Goal: Navigation & Orientation: Understand site structure

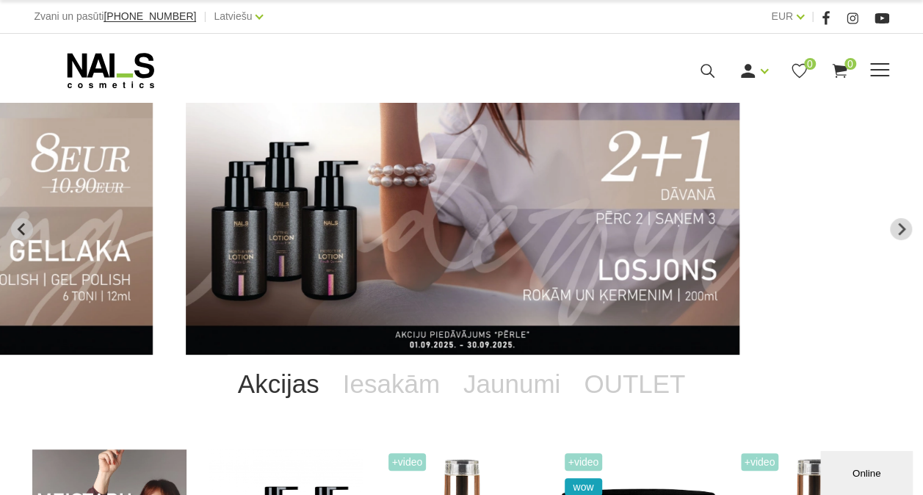
click at [886, 65] on span at bounding box center [879, 70] width 19 height 15
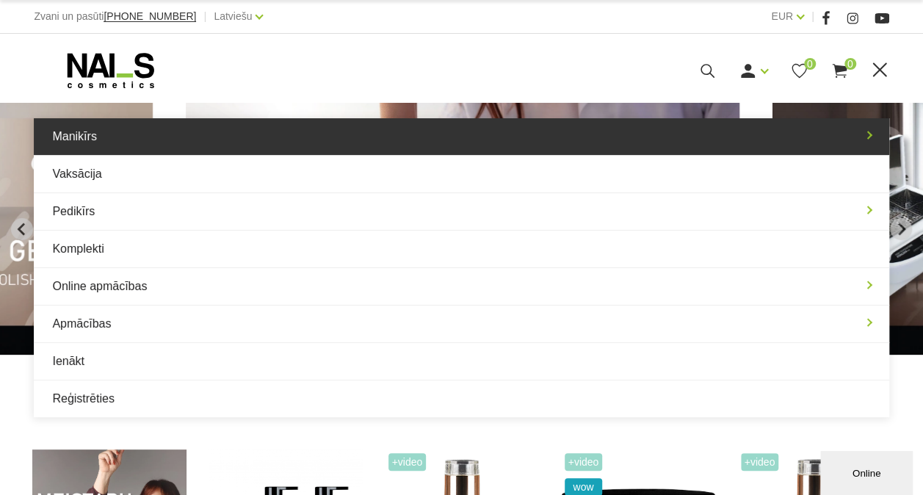
click at [98, 134] on link "Manikīrs" at bounding box center [461, 136] width 854 height 37
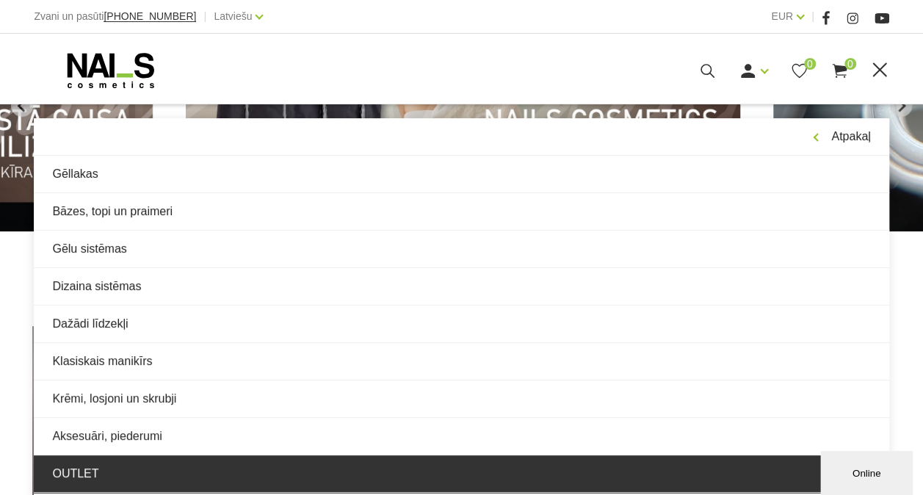
scroll to position [147, 0]
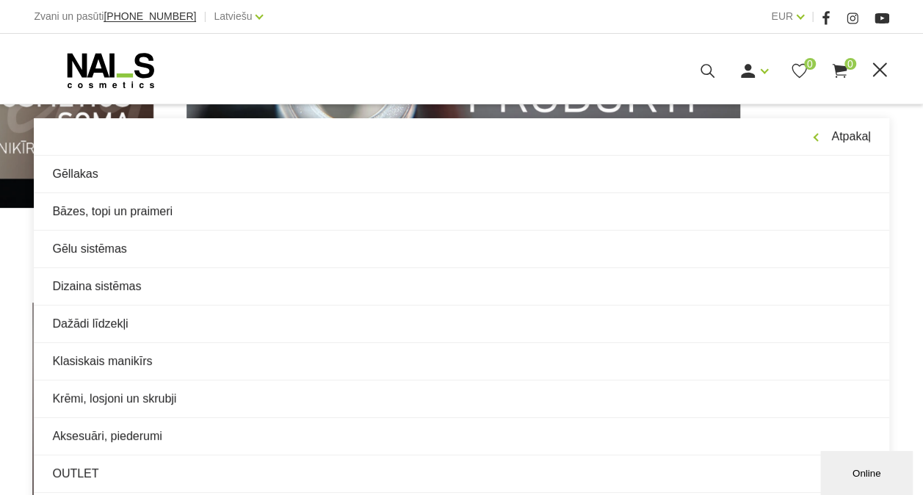
click at [101, 55] on use at bounding box center [111, 70] width 87 height 35
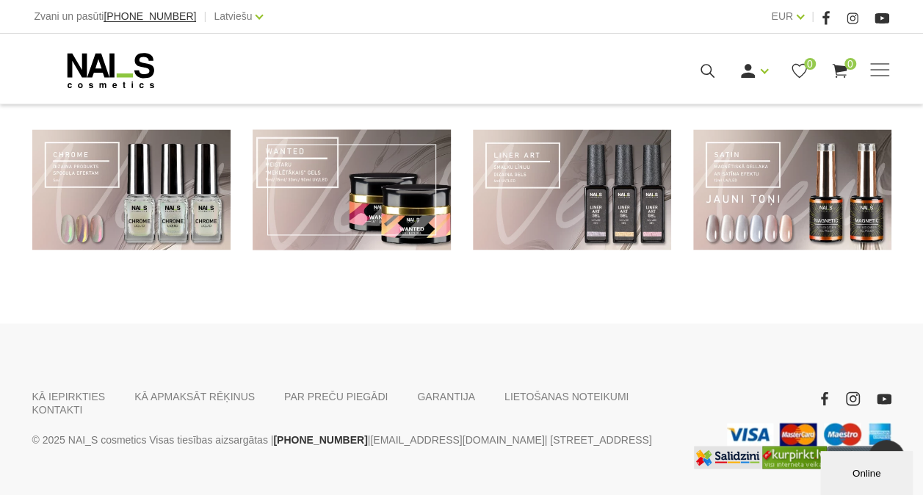
scroll to position [1133, 0]
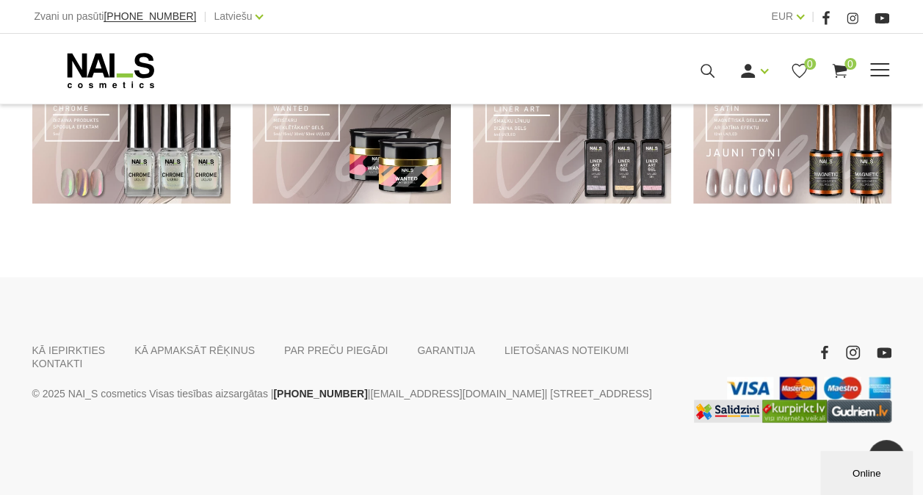
click at [885, 73] on span at bounding box center [879, 70] width 19 height 15
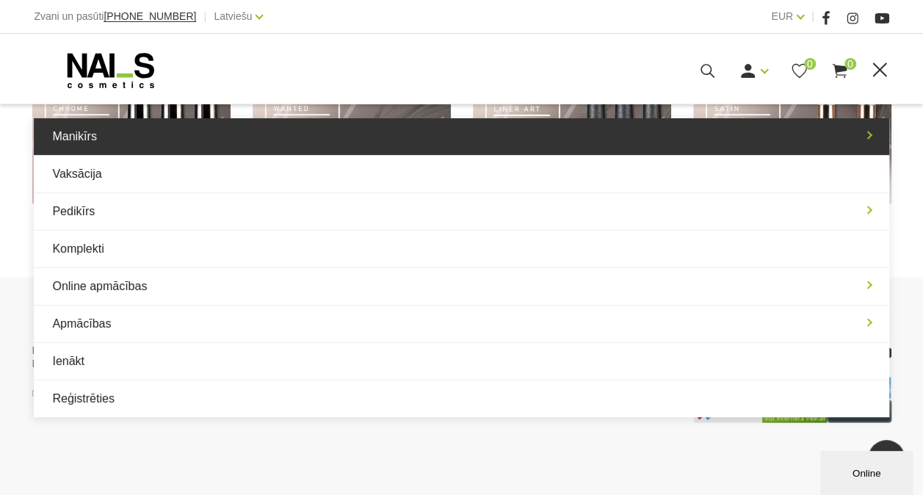
click at [84, 139] on link "Manikīrs" at bounding box center [461, 136] width 854 height 37
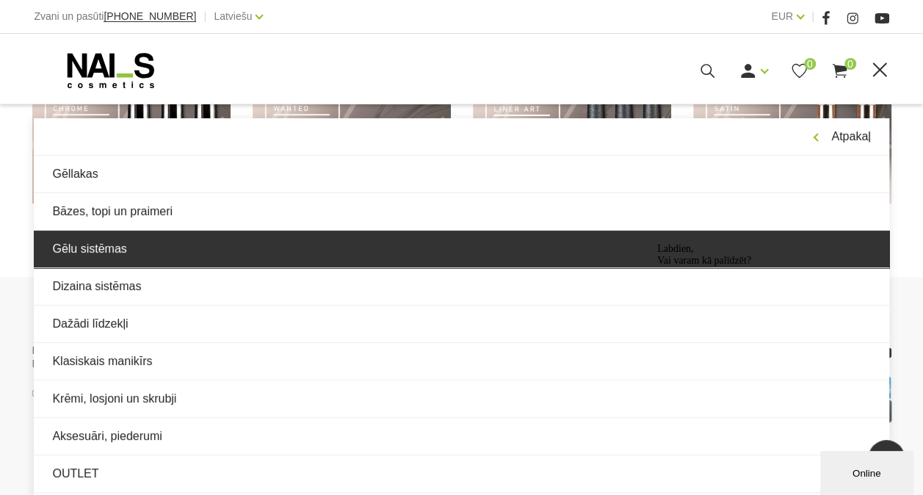
click at [135, 240] on link "Gēlu sistēmas" at bounding box center [461, 248] width 854 height 37
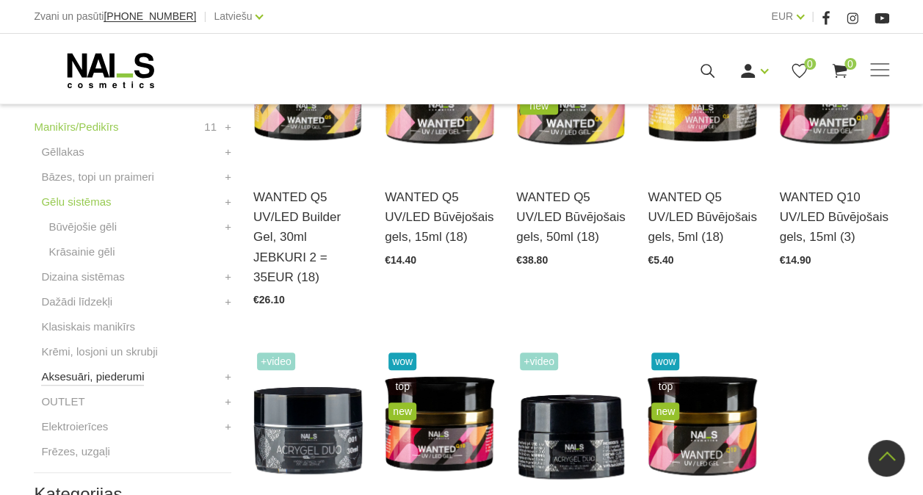
scroll to position [440, 0]
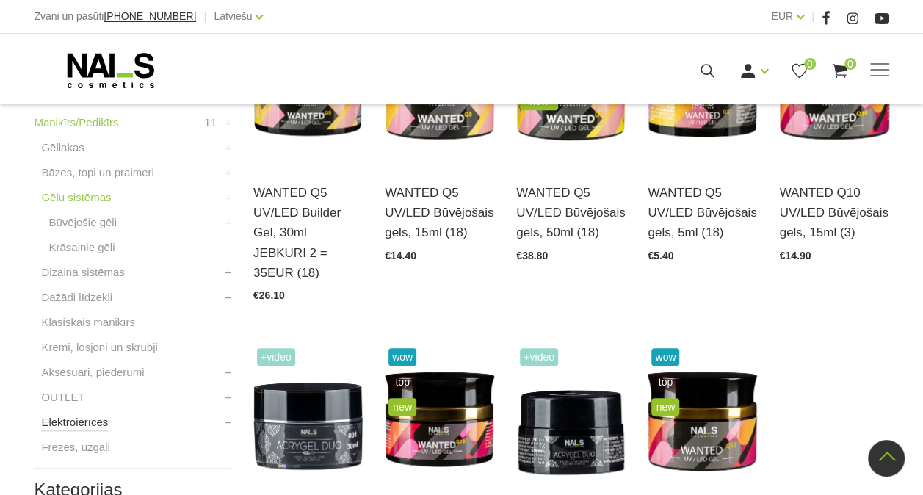
click at [103, 415] on link "Elektroierīces" at bounding box center [74, 422] width 67 height 18
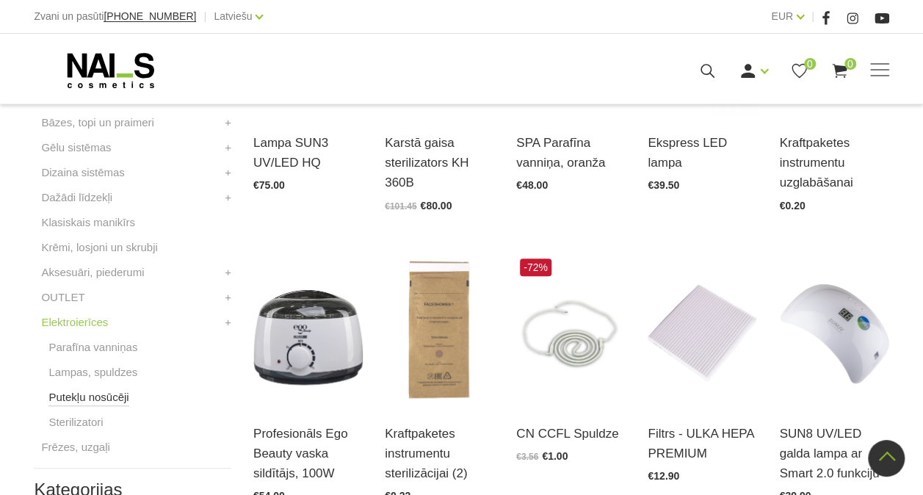
scroll to position [514, 0]
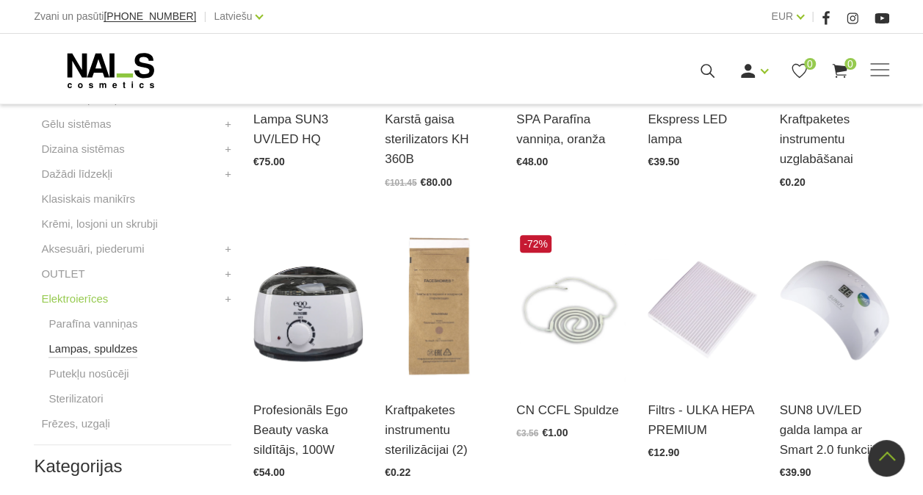
click at [117, 346] on link "Lampas, spuldzes" at bounding box center [92, 349] width 89 height 18
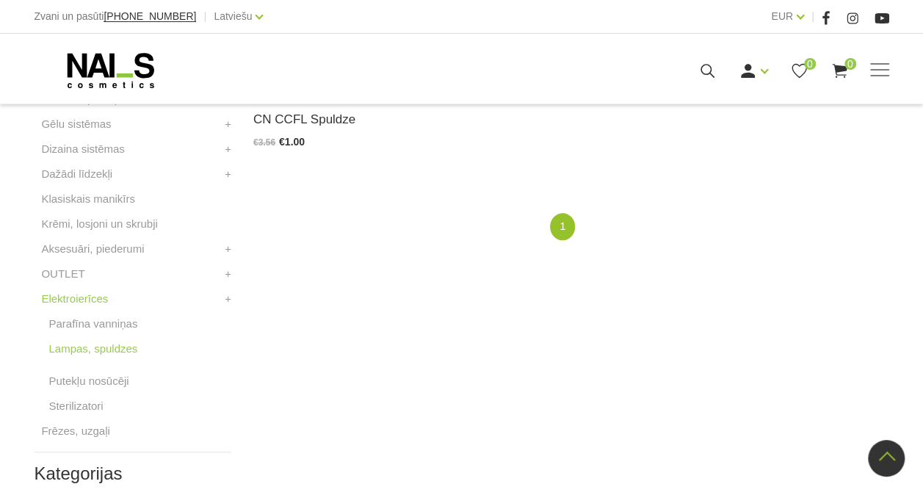
scroll to position [661, 0]
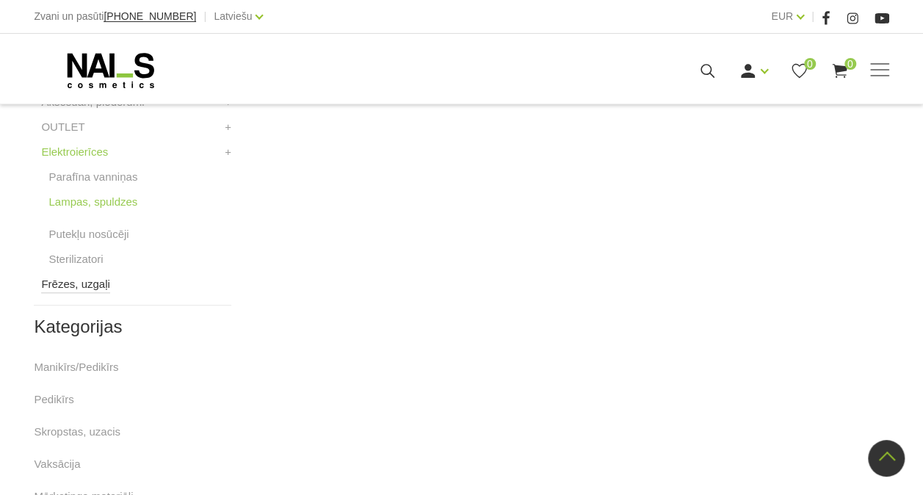
click at [76, 289] on link "Frēzes, uzgaļi" at bounding box center [75, 284] width 68 height 18
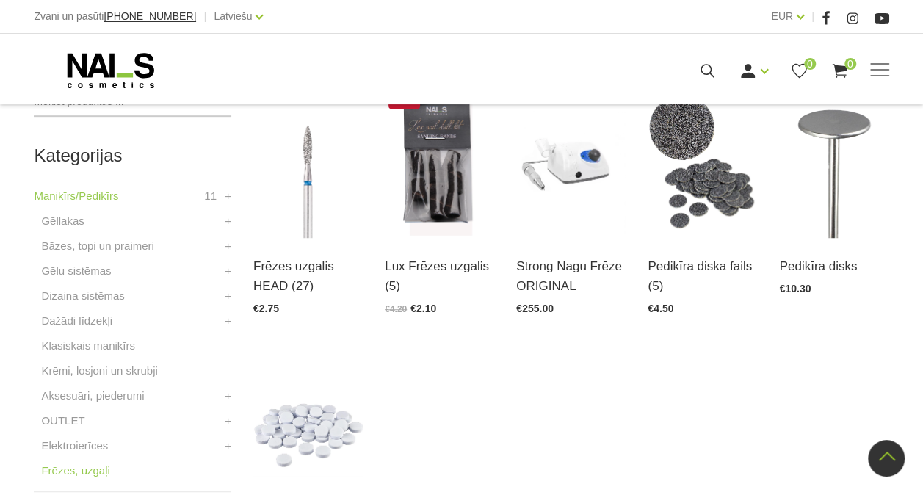
scroll to position [440, 0]
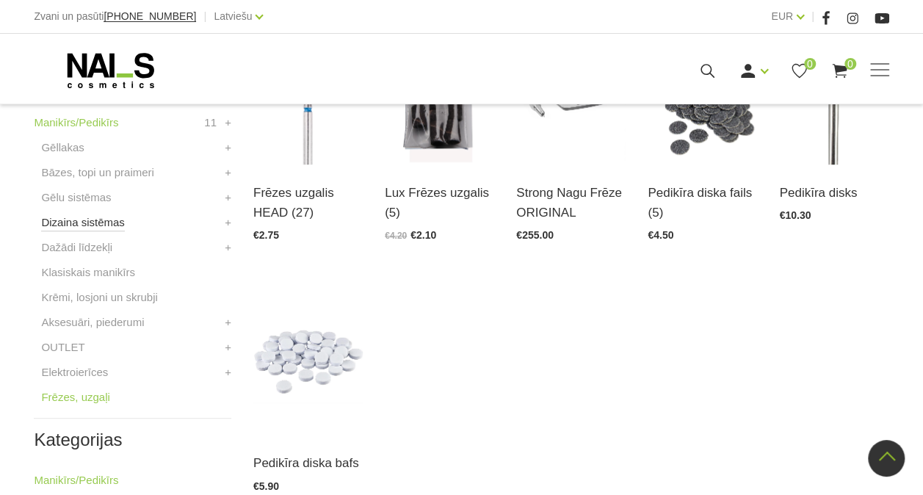
click at [79, 226] on link "Dizaina sistēmas" at bounding box center [82, 223] width 83 height 18
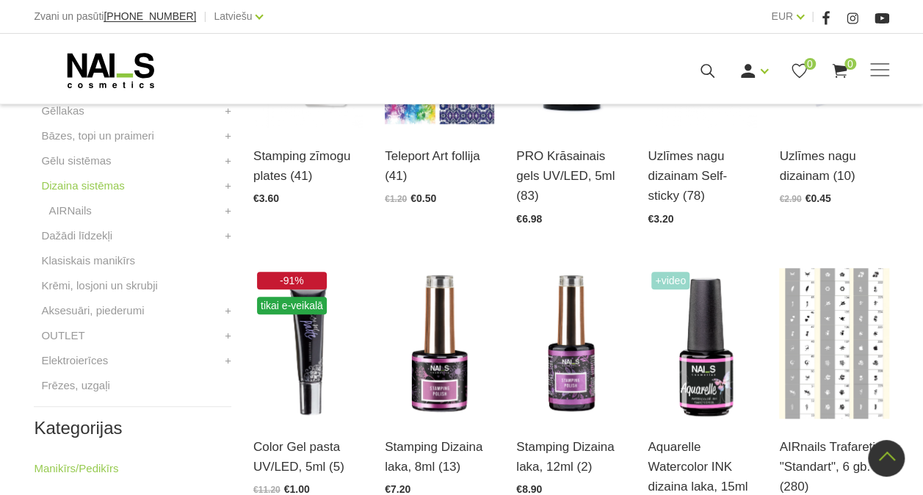
scroll to position [440, 0]
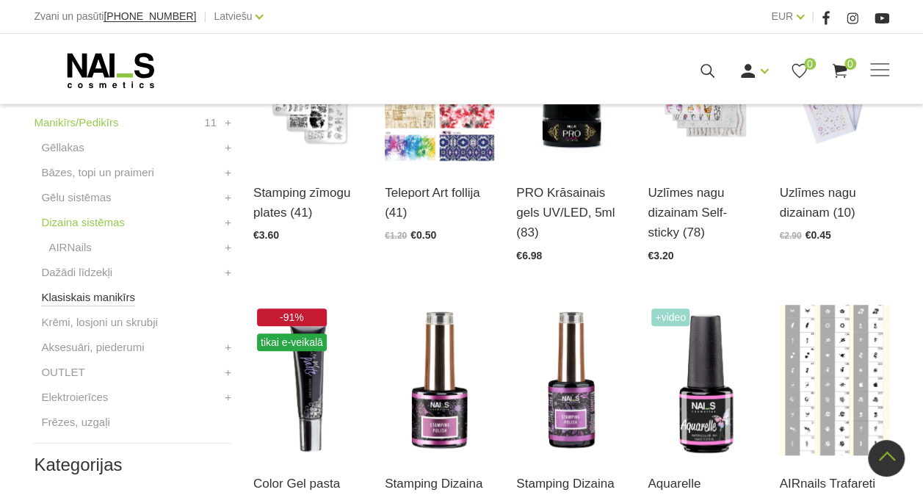
click at [87, 299] on link "Klasiskais manikīrs" at bounding box center [88, 297] width 94 height 18
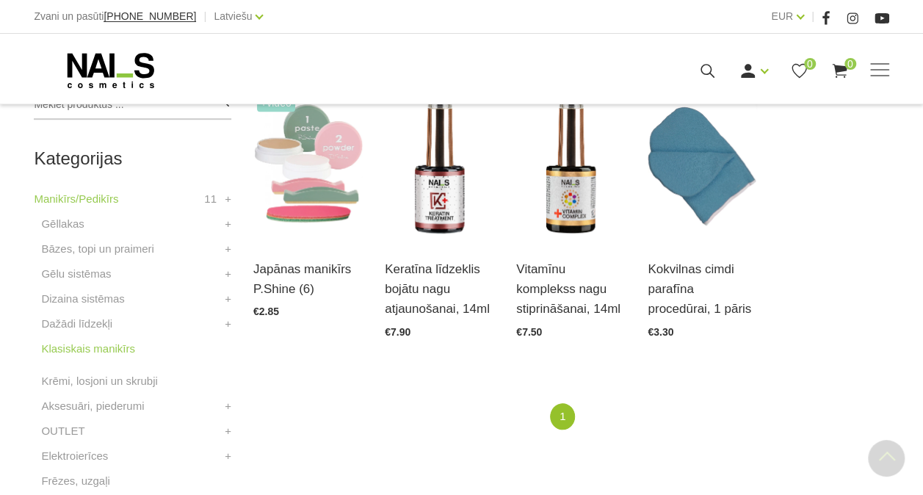
scroll to position [367, 0]
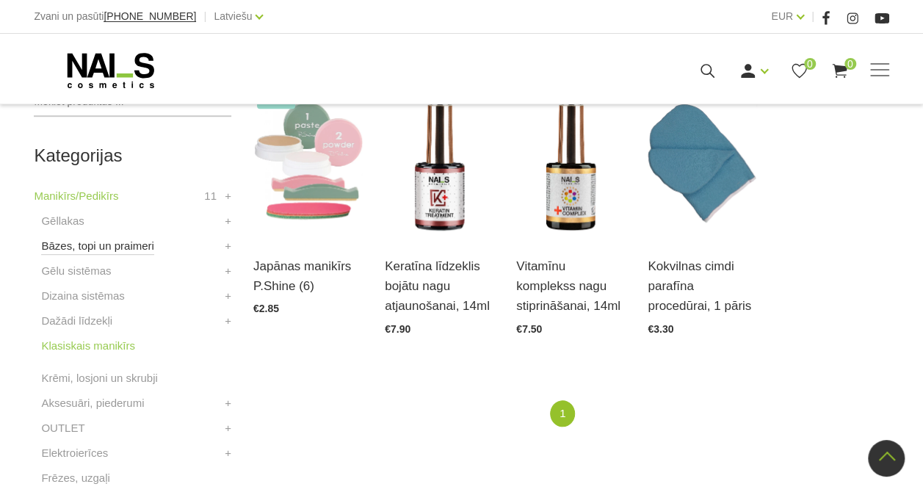
click at [60, 247] on link "Bāzes, topi un praimeri" at bounding box center [97, 246] width 112 height 18
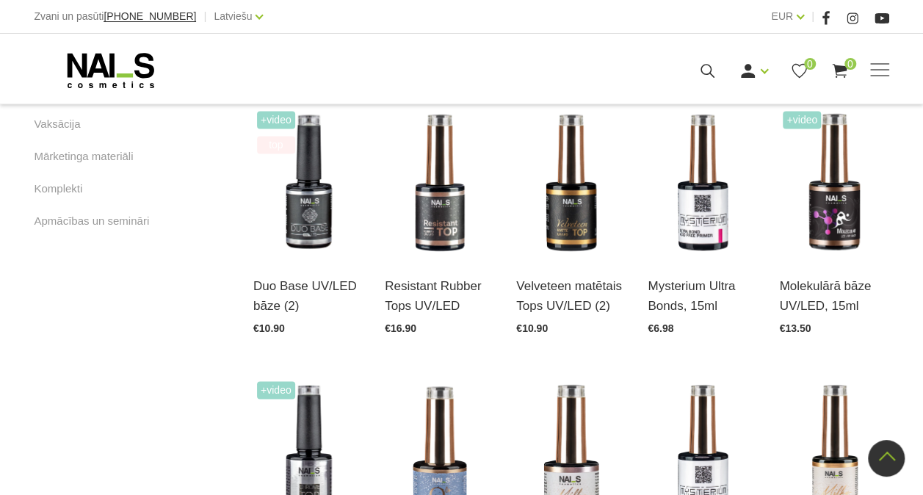
scroll to position [807, 0]
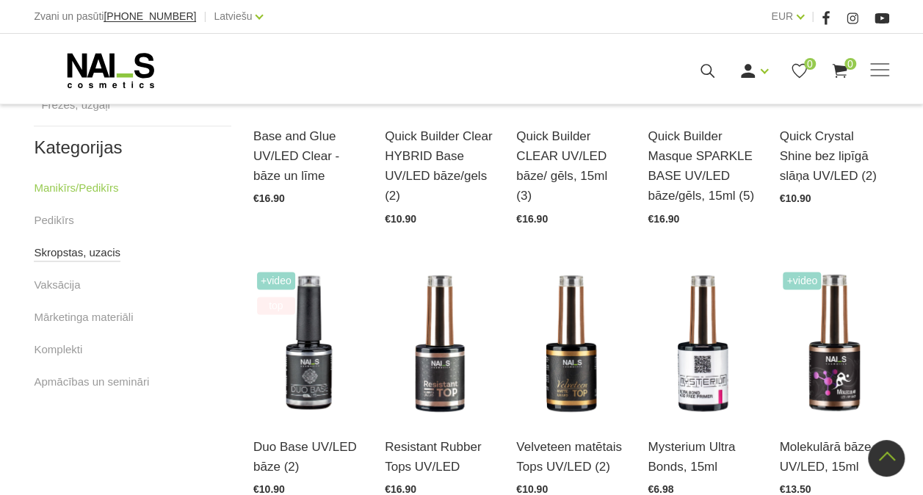
click at [56, 257] on link "Skropstas, uzacis" at bounding box center [77, 253] width 87 height 18
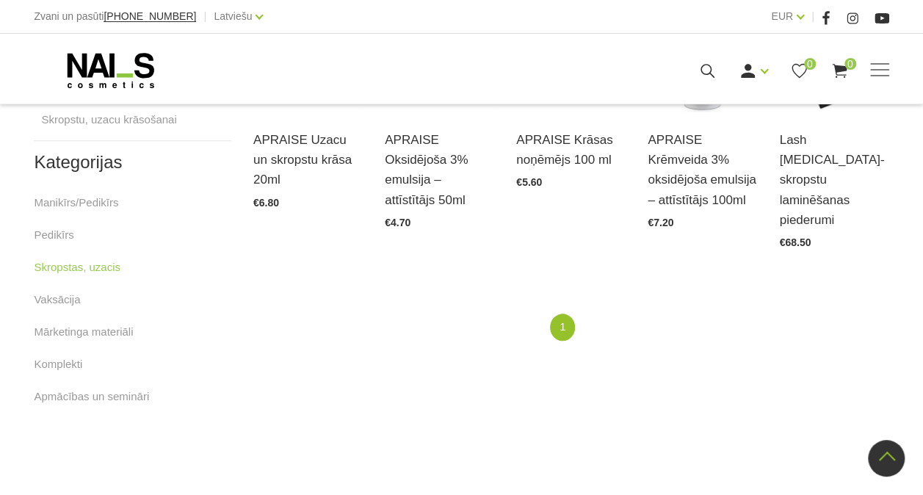
scroll to position [514, 0]
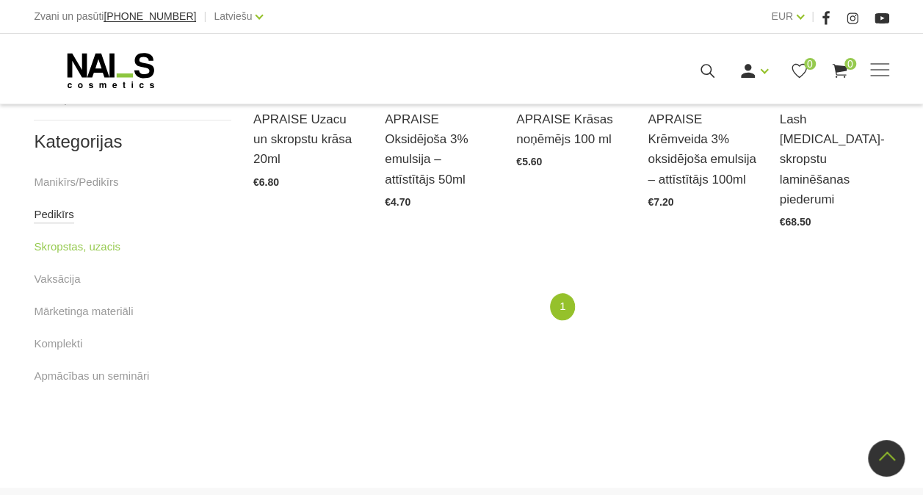
click at [61, 211] on link "Pedikīrs" at bounding box center [54, 215] width 40 height 18
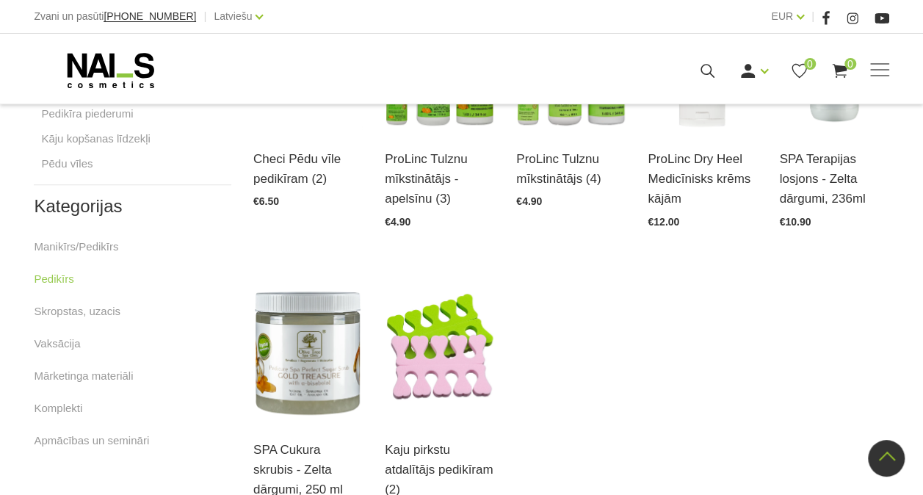
scroll to position [514, 0]
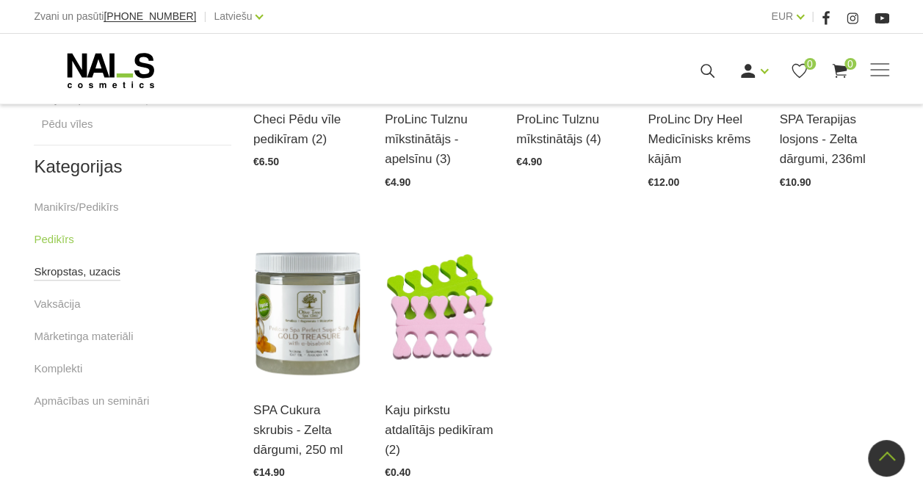
click at [57, 266] on link "Skropstas, uzacis" at bounding box center [77, 272] width 87 height 18
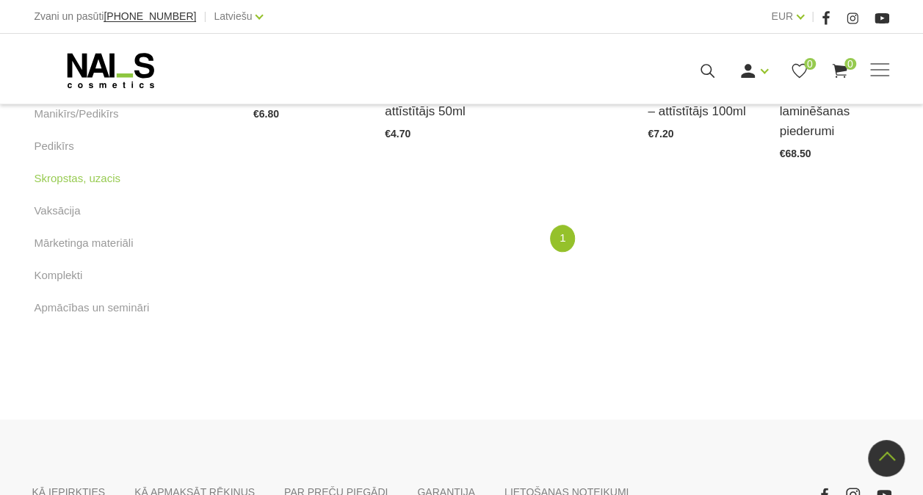
scroll to position [587, 0]
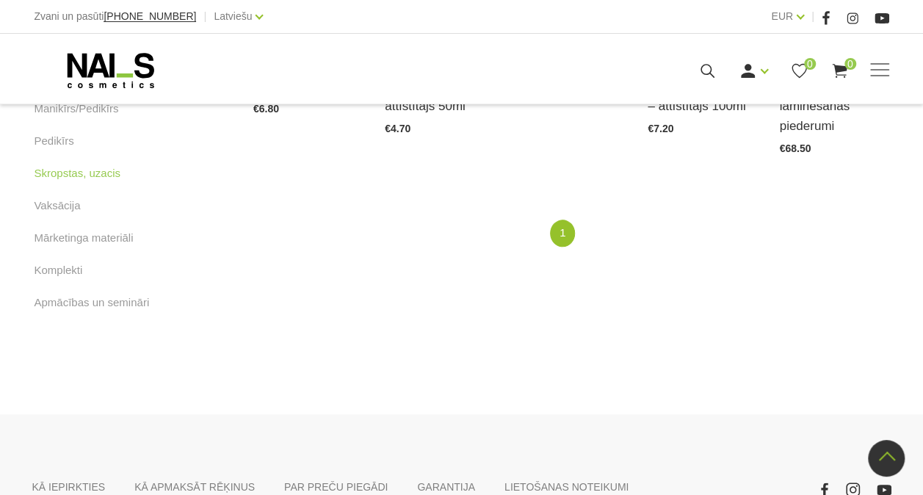
click at [48, 272] on link "Komplekti" at bounding box center [58, 270] width 48 height 18
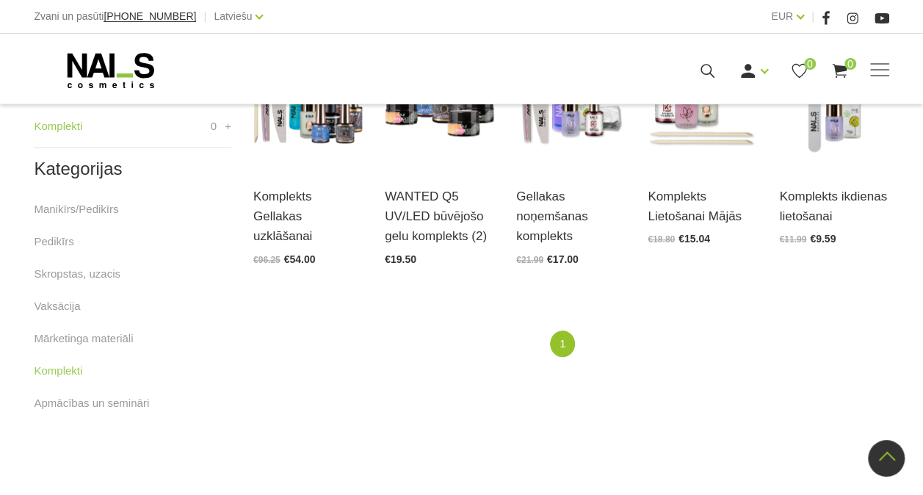
scroll to position [440, 0]
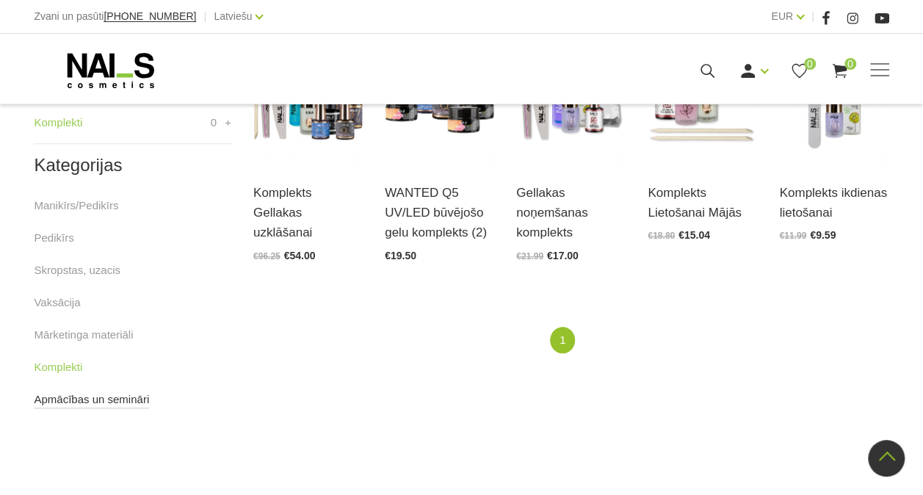
click at [85, 393] on link "Apmācības un semināri" at bounding box center [91, 400] width 115 height 18
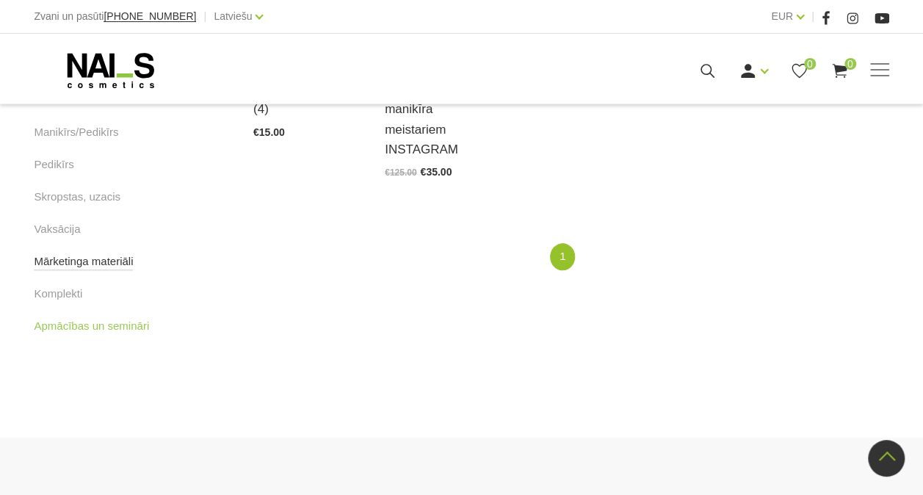
scroll to position [578, 0]
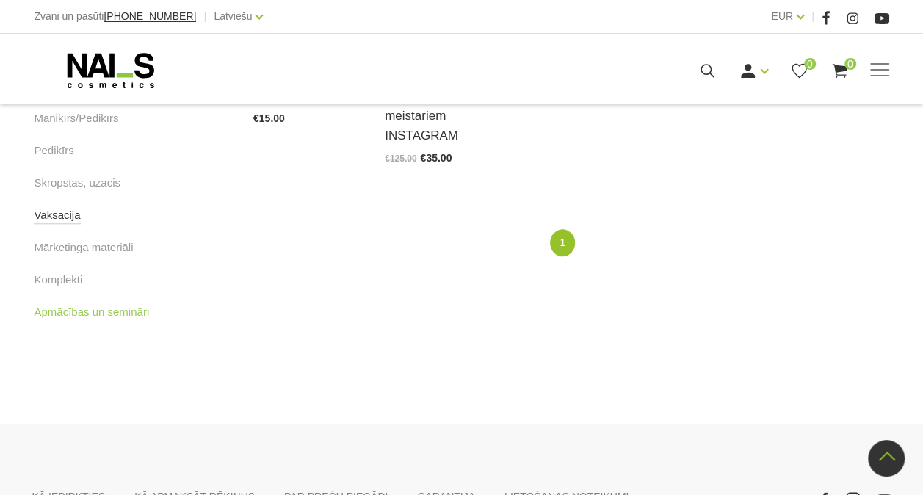
click at [75, 217] on link "Vaksācija" at bounding box center [57, 215] width 46 height 18
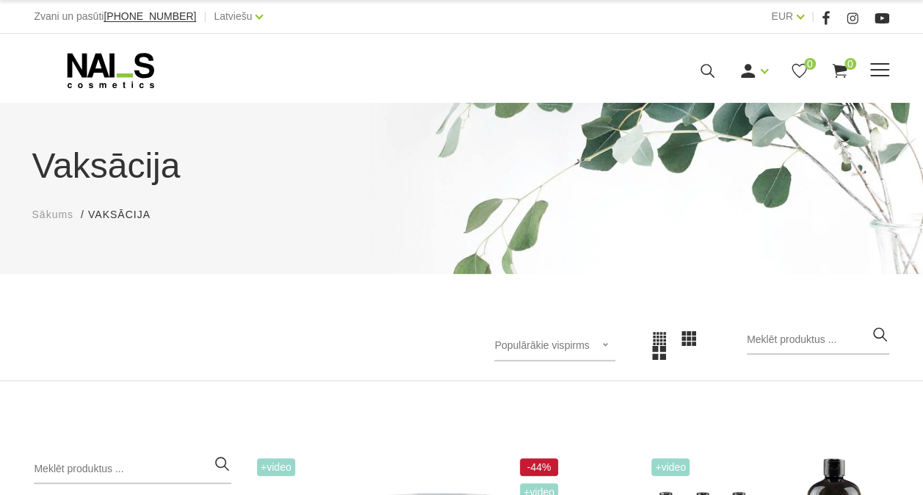
click at [121, 61] on icon at bounding box center [111, 70] width 154 height 37
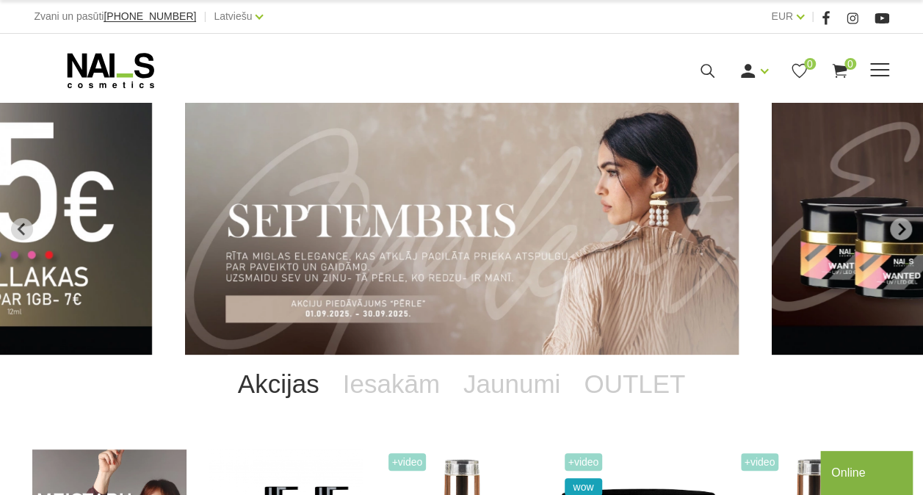
click at [869, 78] on div "Ienākt Reģistrēties 0 0" at bounding box center [632, 71] width 512 height 18
click at [871, 69] on span at bounding box center [879, 69] width 19 height 1
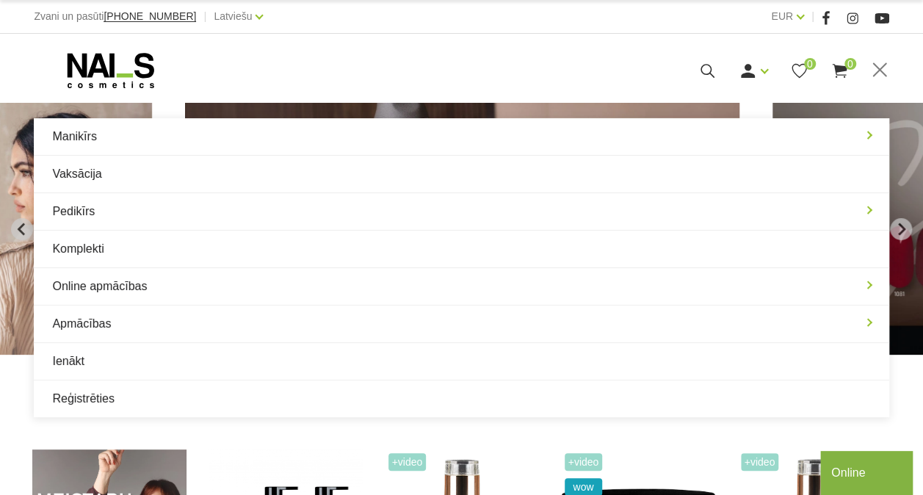
drag, startPoint x: 241, startPoint y: 65, endPoint x: 172, endPoint y: 3, distance: 93.0
click at [237, 62] on div at bounding box center [205, 70] width 342 height 37
